Goal: Information Seeking & Learning: Learn about a topic

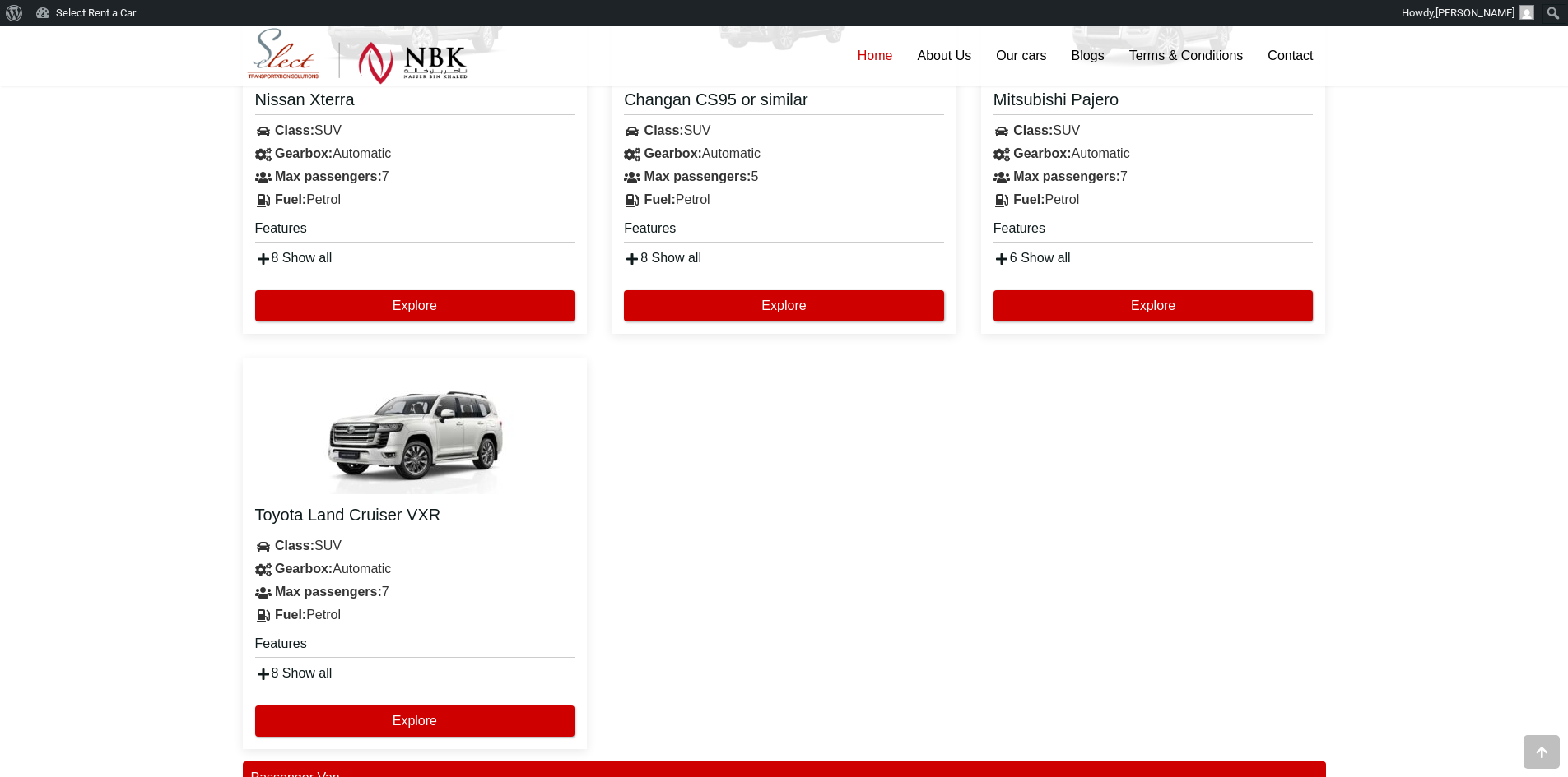
scroll to position [3209, 0]
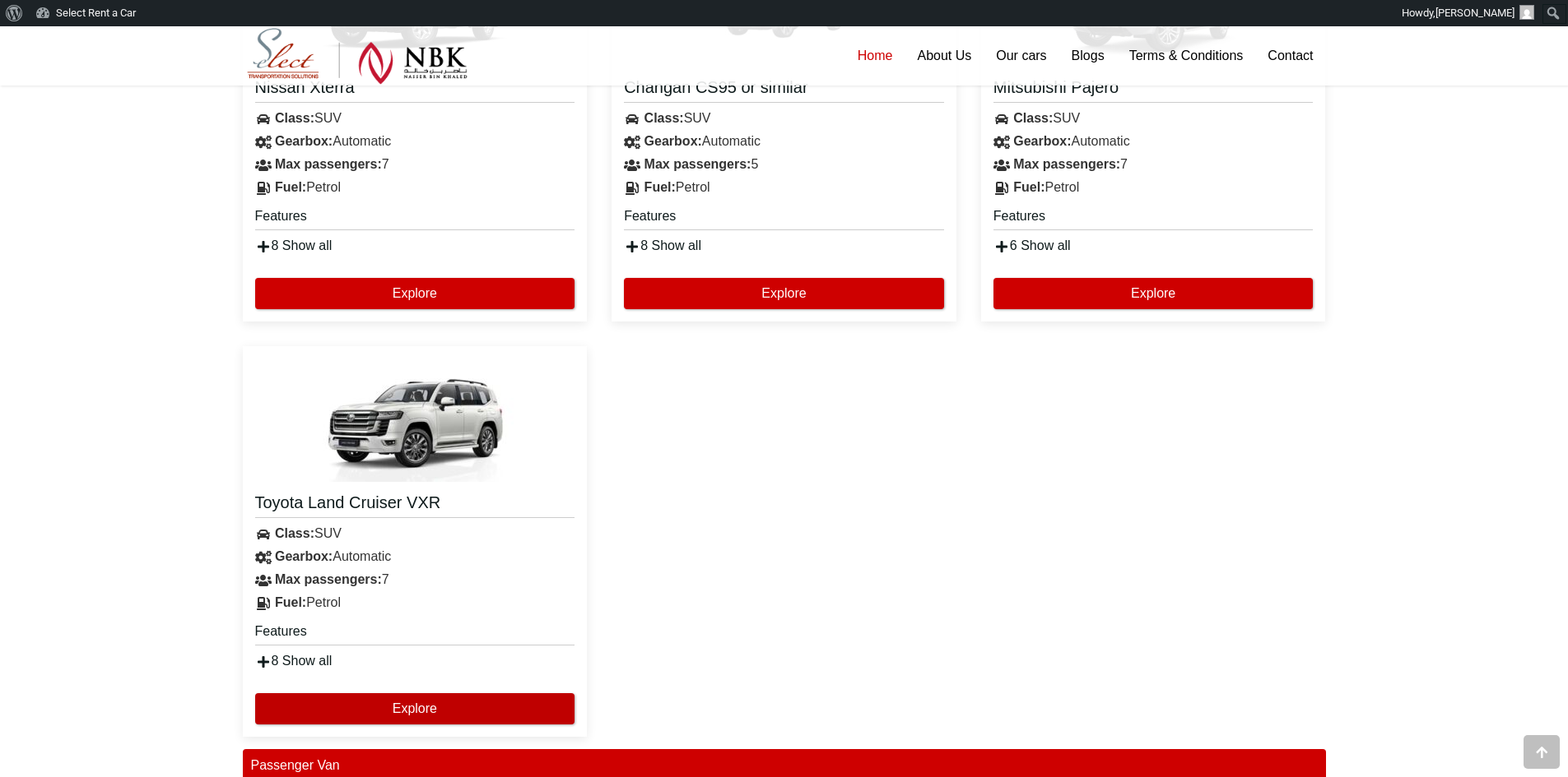
click at [389, 705] on button "Explore" at bounding box center [415, 709] width 320 height 31
